Goal: Information Seeking & Learning: Learn about a topic

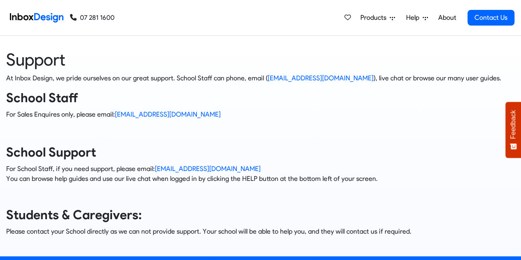
click at [398, 17] on link "Help" at bounding box center [377, 17] width 41 height 16
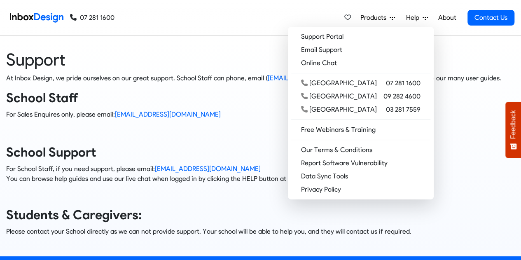
click at [35, 23] on img at bounding box center [37, 17] width 54 height 16
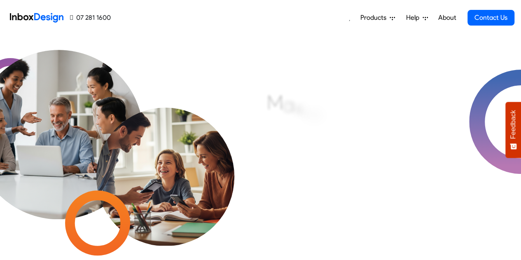
click at [390, 19] on icon at bounding box center [392, 17] width 5 height 5
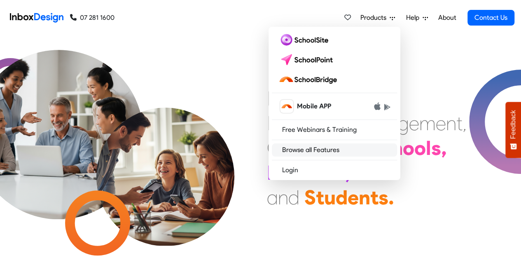
click at [326, 150] on link "Browse all Features" at bounding box center [334, 149] width 125 height 13
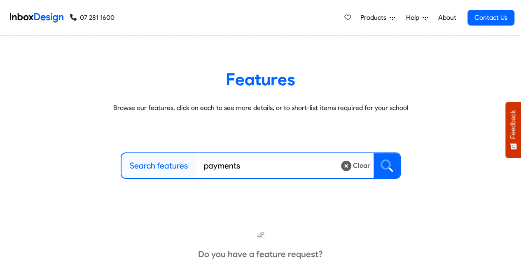
click at [393, 161] on button at bounding box center [387, 165] width 26 height 25
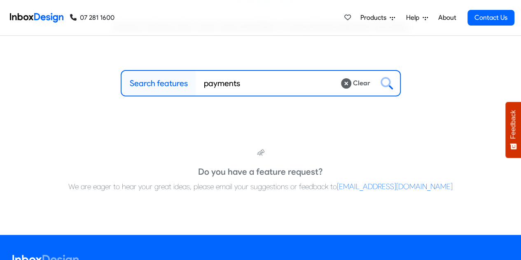
scroll to position [41, 0]
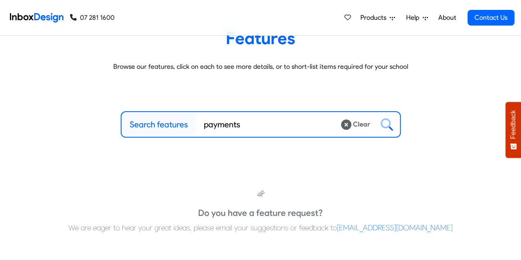
drag, startPoint x: 250, startPoint y: 125, endPoint x: 181, endPoint y: 124, distance: 68.4
click at [183, 125] on div "Search features payments Clear" at bounding box center [261, 124] width 280 height 26
click at [387, 126] on icon at bounding box center [386, 123] width 10 height 10
drag, startPoint x: 289, startPoint y: 125, endPoint x: 257, endPoint y: 126, distance: 32.2
click at [257, 126] on input "permission slip payments" at bounding box center [268, 124] width 145 height 25
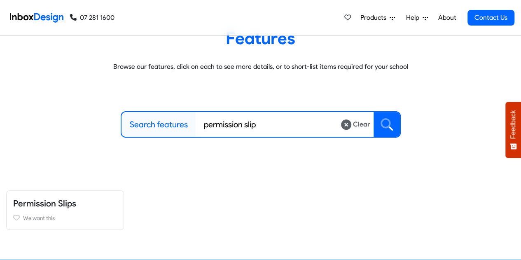
click at [387, 127] on icon at bounding box center [386, 123] width 10 height 10
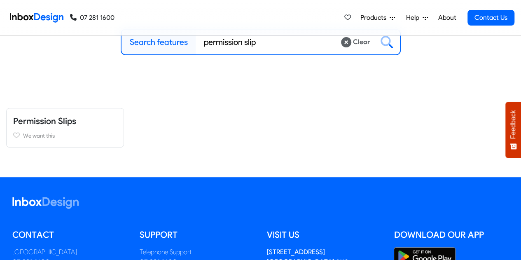
scroll to position [82, 0]
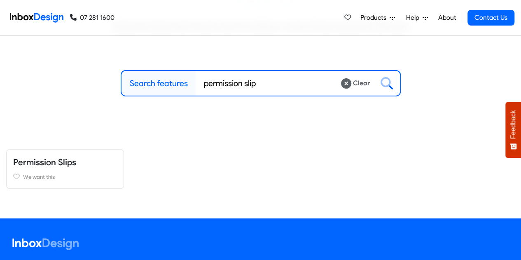
click at [271, 85] on input "permission slip" at bounding box center [268, 83] width 145 height 25
type input "permission slip"
click at [59, 165] on link "Permission Slips" at bounding box center [44, 162] width 63 height 10
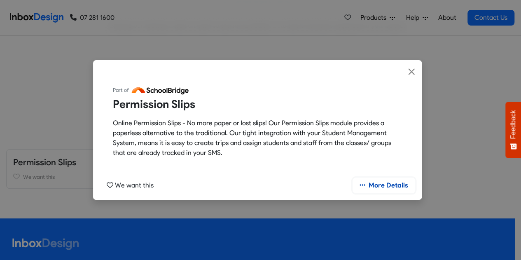
click at [397, 182] on link "More Details" at bounding box center [384, 186] width 63 height 16
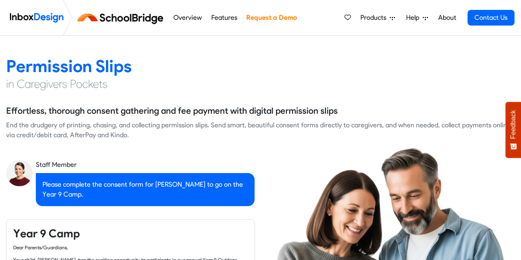
scroll to position [41, 0]
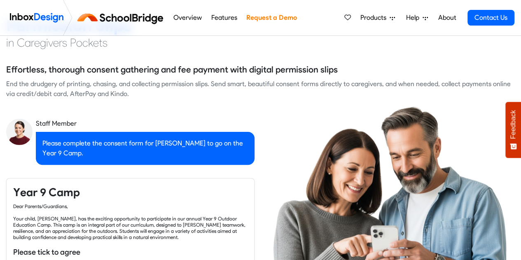
checkbox input "true"
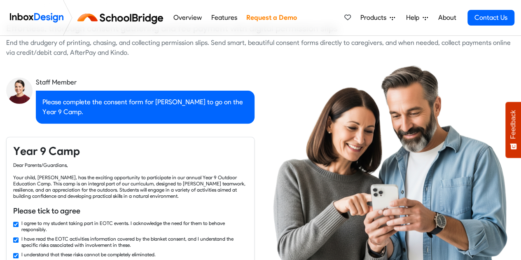
checkbox input "true"
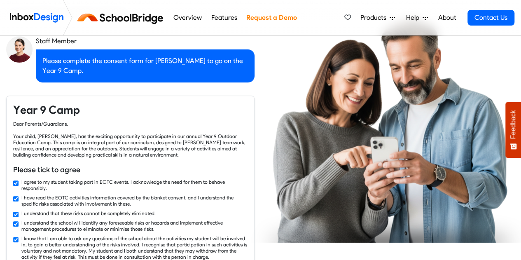
checkbox input "true"
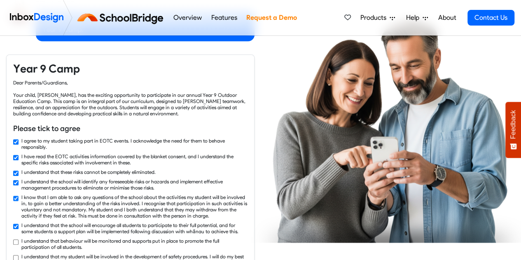
checkbox input "true"
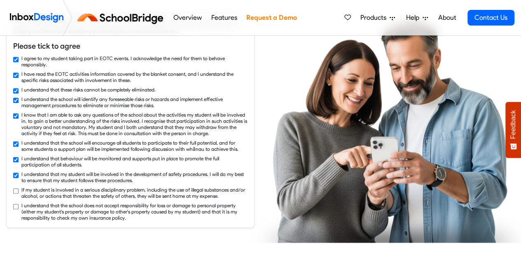
checkbox input "true"
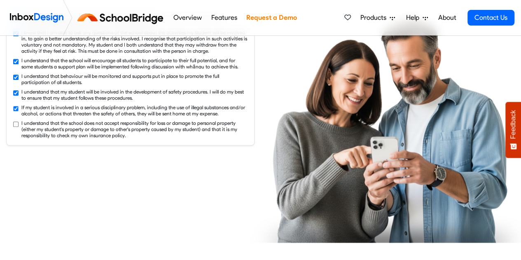
checkbox input "true"
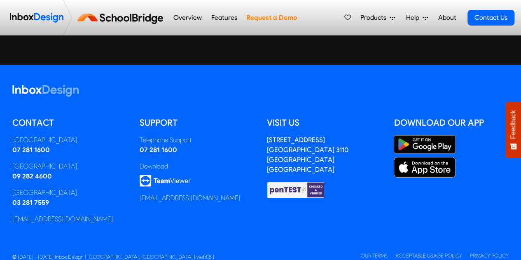
scroll to position [1194, 0]
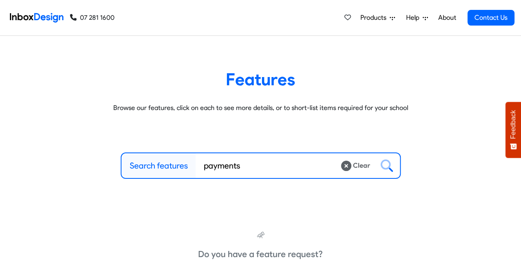
drag, startPoint x: 177, startPoint y: 163, endPoint x: 161, endPoint y: 162, distance: 16.1
click at [161, 162] on div "Search features payments Clear" at bounding box center [261, 165] width 280 height 26
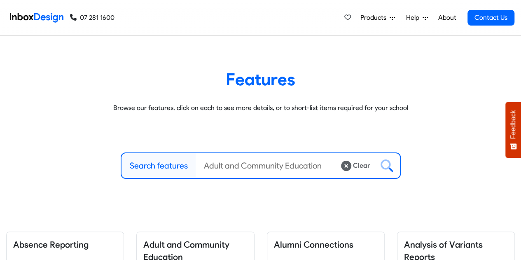
click at [43, 19] on img at bounding box center [37, 17] width 54 height 16
